Goal: Task Accomplishment & Management: Complete application form

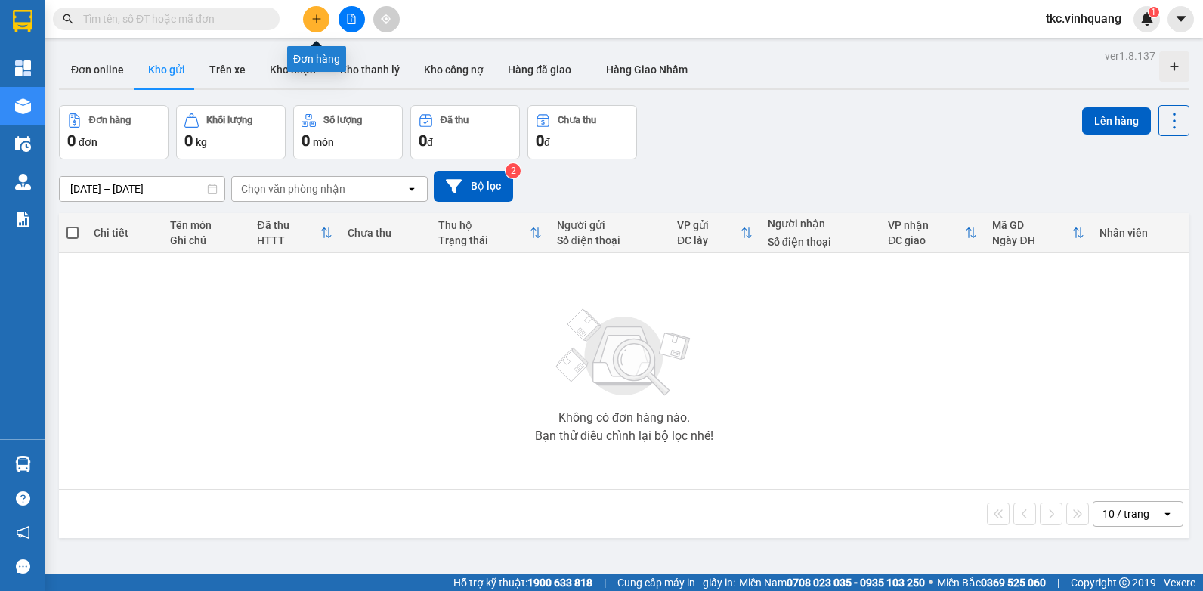
click at [315, 16] on icon "plus" at bounding box center [316, 19] width 11 height 11
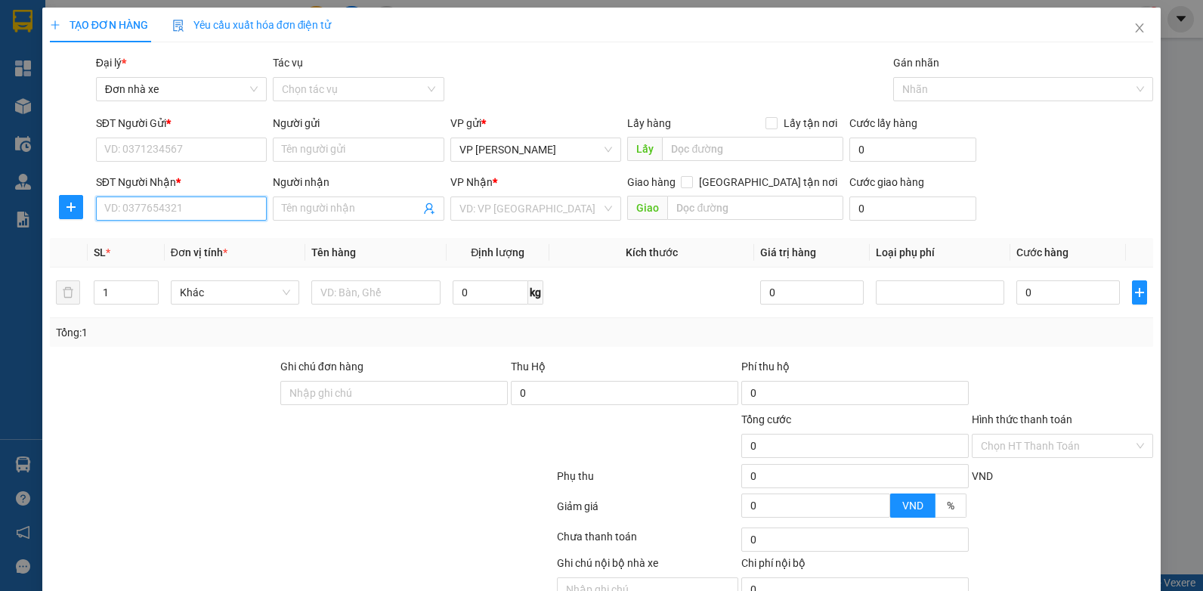
click at [133, 207] on input "SĐT Người Nhận *" at bounding box center [181, 208] width 171 height 24
drag, startPoint x: 148, startPoint y: 238, endPoint x: 184, endPoint y: 233, distance: 35.9
click at [147, 238] on div "0961361234 - cảnh" at bounding box center [179, 238] width 151 height 17
type input "0961361234"
type input "cảnh"
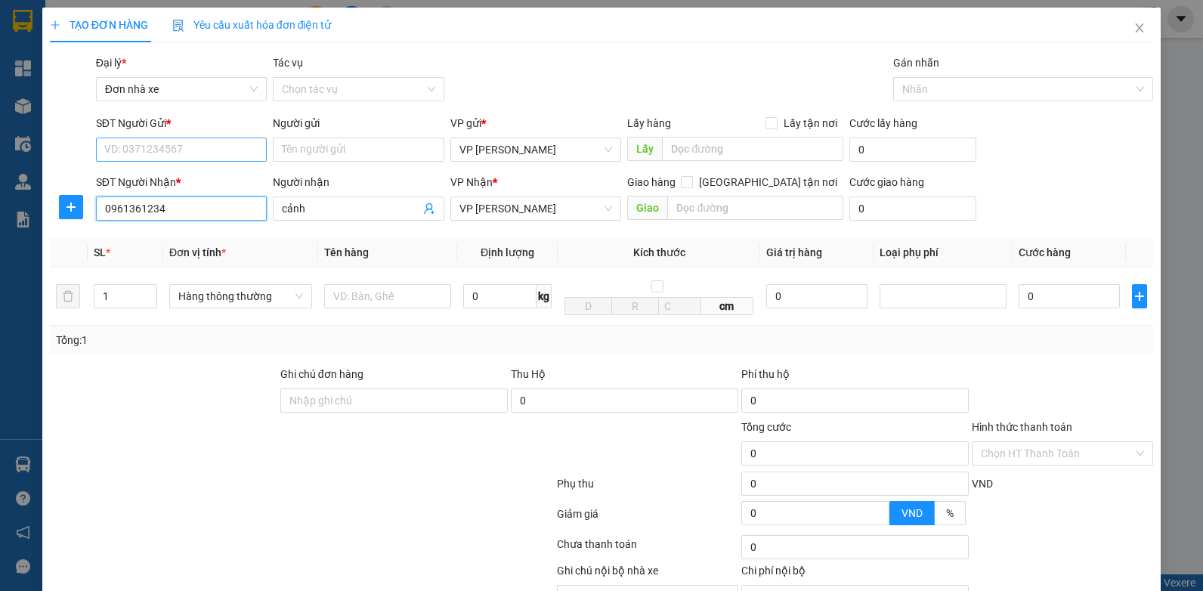
type input "0961361234"
click at [169, 153] on input "SĐT Người Gửi *" at bounding box center [181, 149] width 171 height 24
click at [154, 182] on div "0876619999 - tùng" at bounding box center [179, 179] width 151 height 17
type input "0876619999"
type input "tùng"
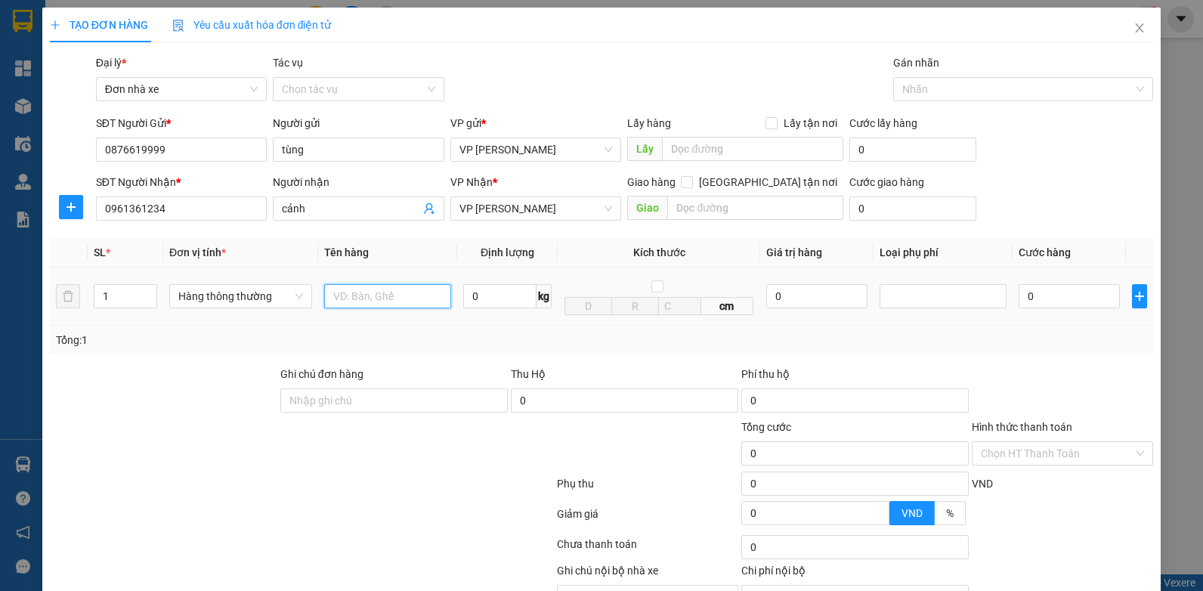
click at [375, 300] on input "text" at bounding box center [387, 296] width 127 height 24
type input "HỘP LK ĐT"
type input "0.3"
type input "30.000"
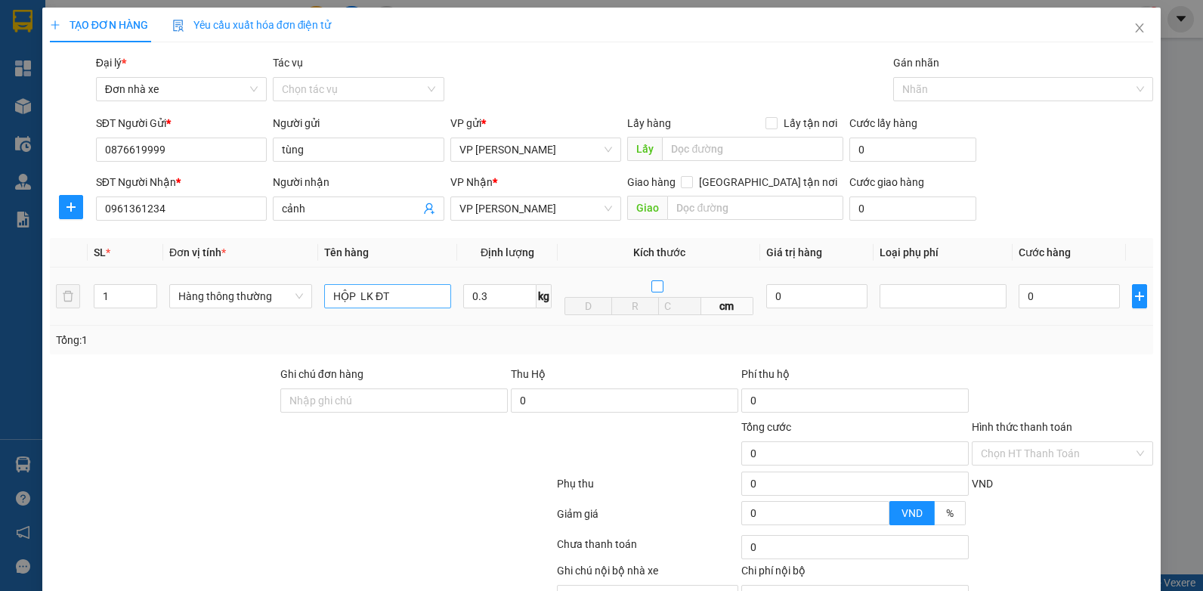
type input "30.000"
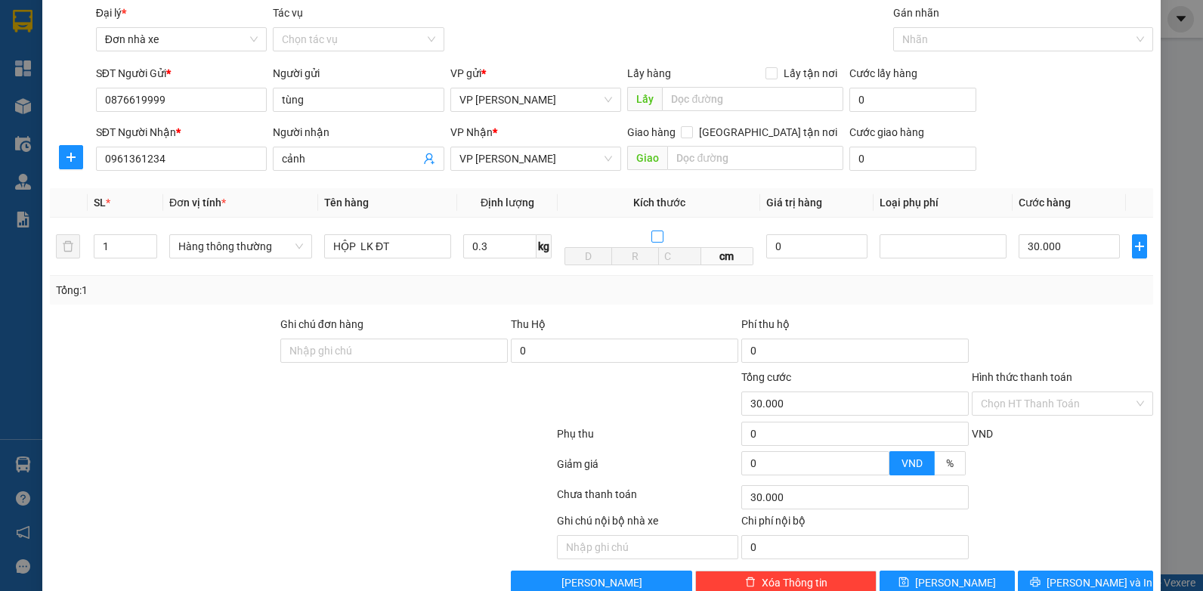
scroll to position [84, 0]
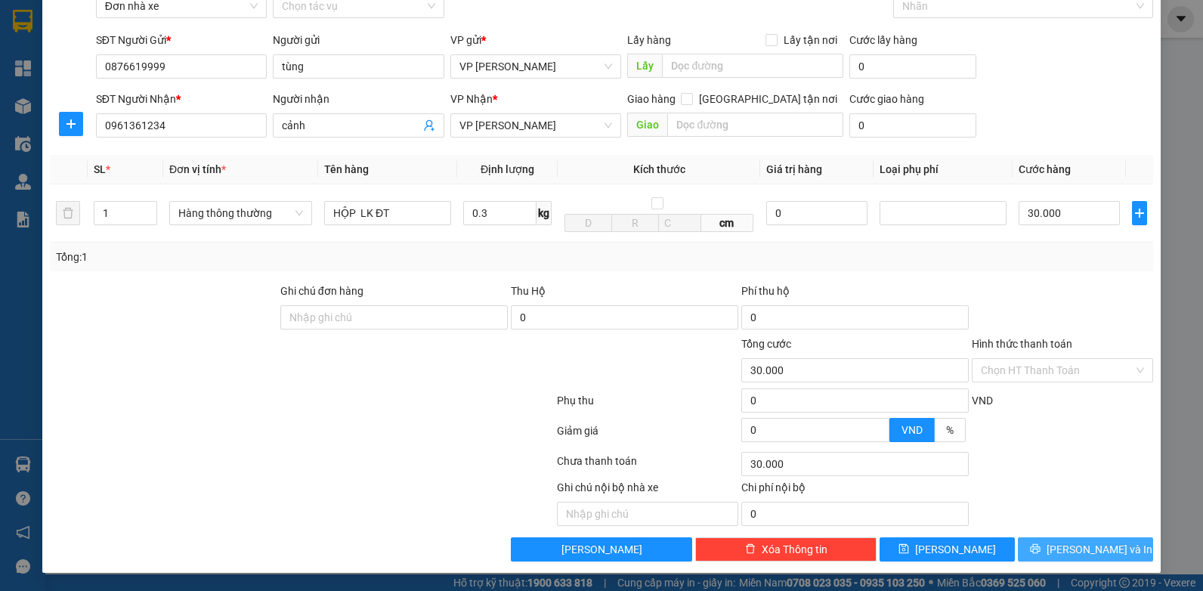
click at [1092, 548] on span "Lưu và In" at bounding box center [1099, 549] width 106 height 17
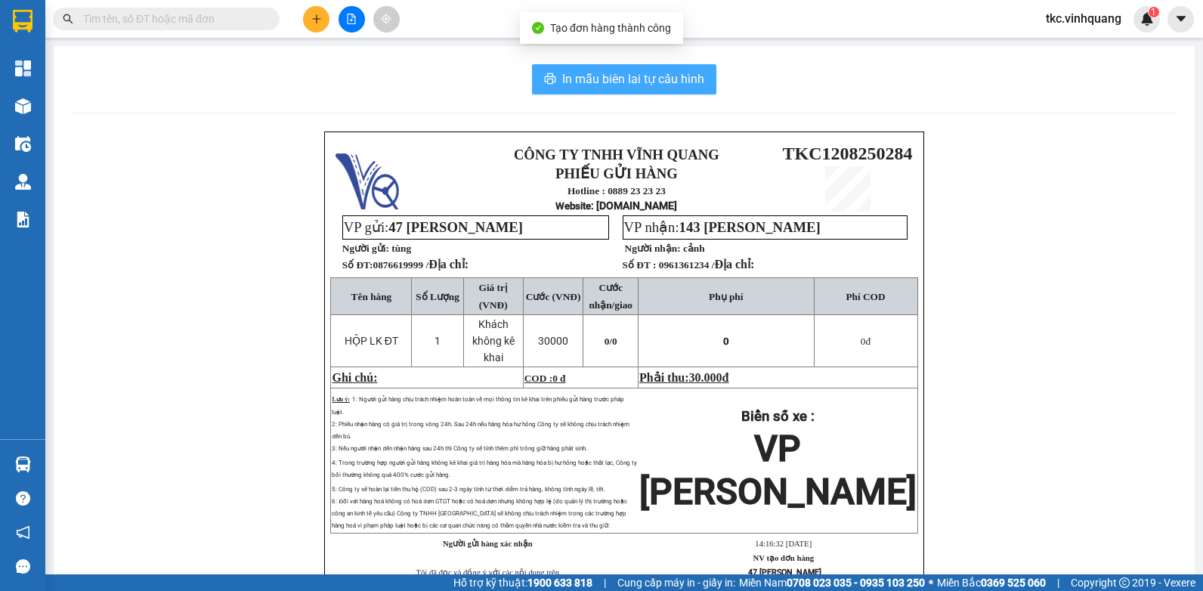
click at [666, 77] on span "In mẫu biên lai tự cấu hình" at bounding box center [633, 78] width 142 height 19
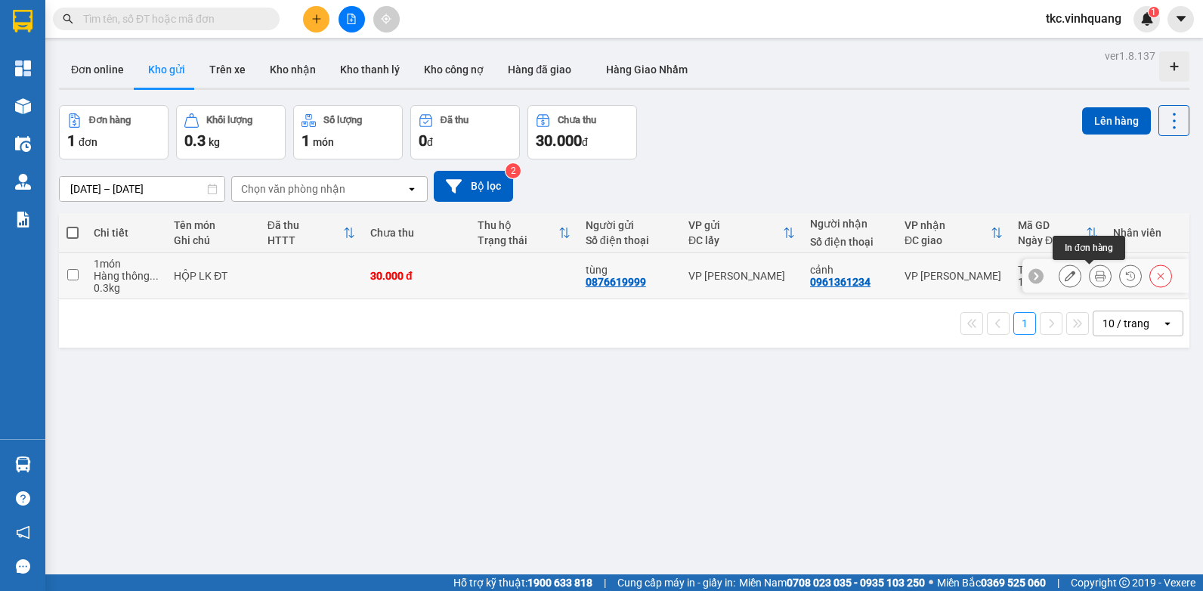
click at [1095, 276] on icon at bounding box center [1100, 275] width 11 height 11
